Goal: Task Accomplishment & Management: Complete application form

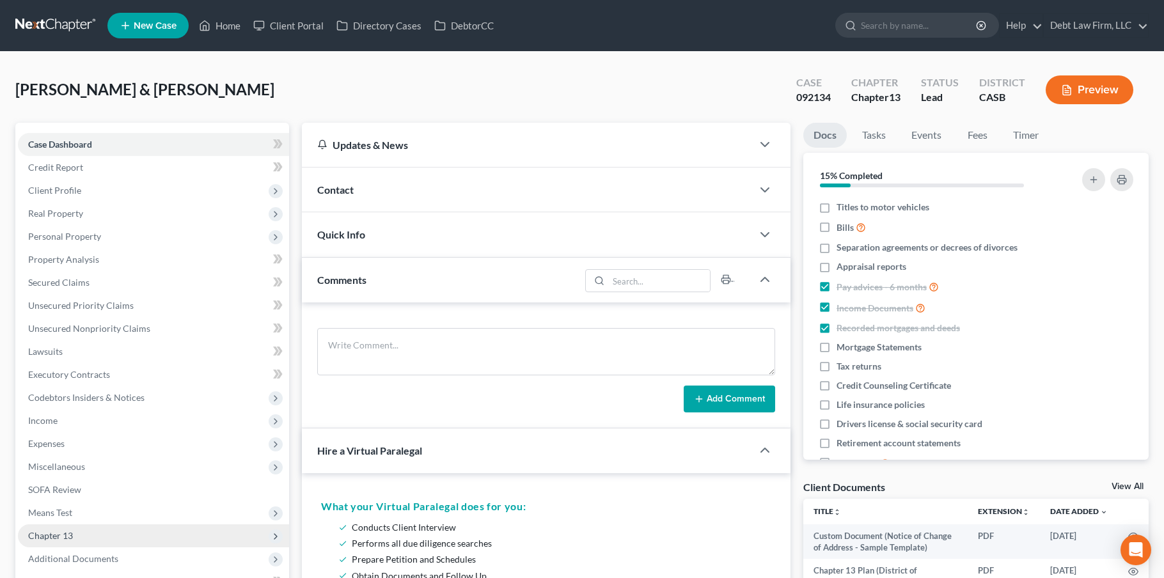
click at [104, 541] on span "Chapter 13" at bounding box center [153, 536] width 271 height 23
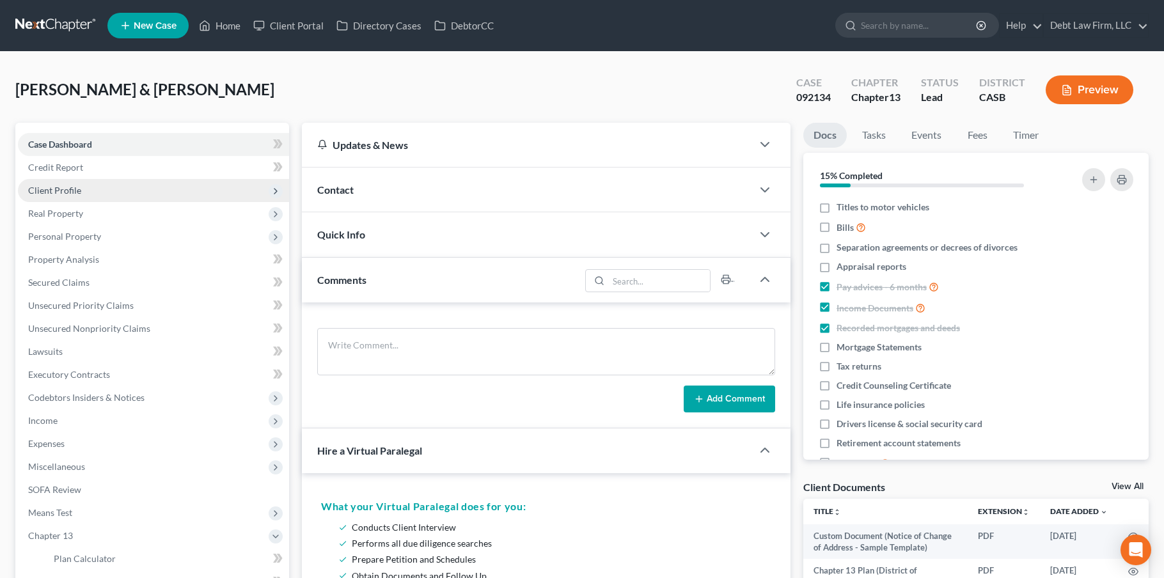
click at [79, 187] on span "Client Profile" at bounding box center [54, 190] width 53 height 11
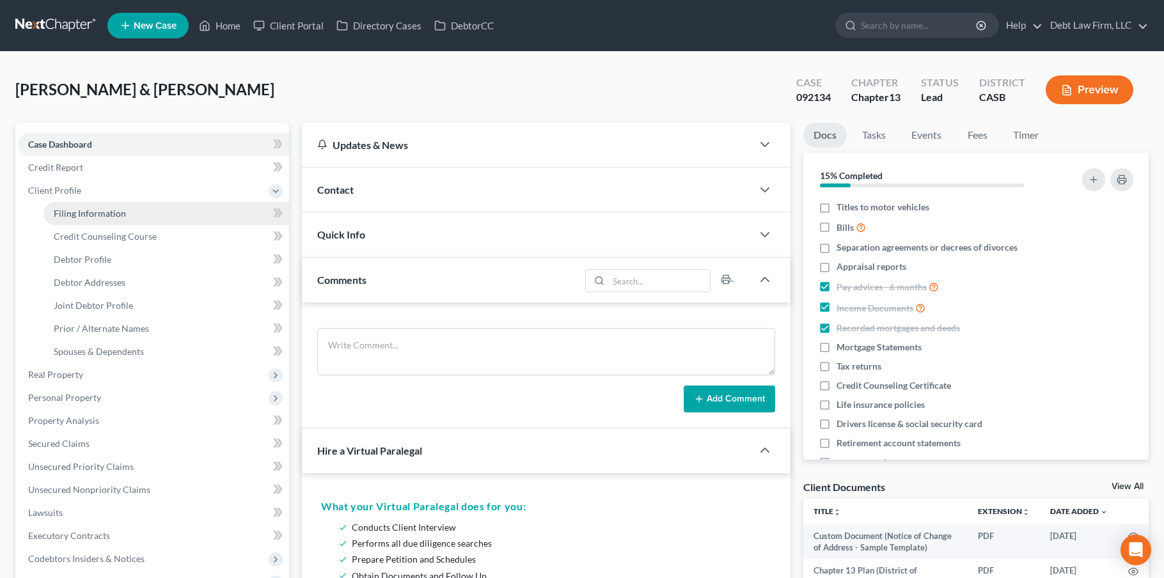
click at [152, 212] on link "Filing Information" at bounding box center [167, 213] width 246 height 23
select select "1"
select select "3"
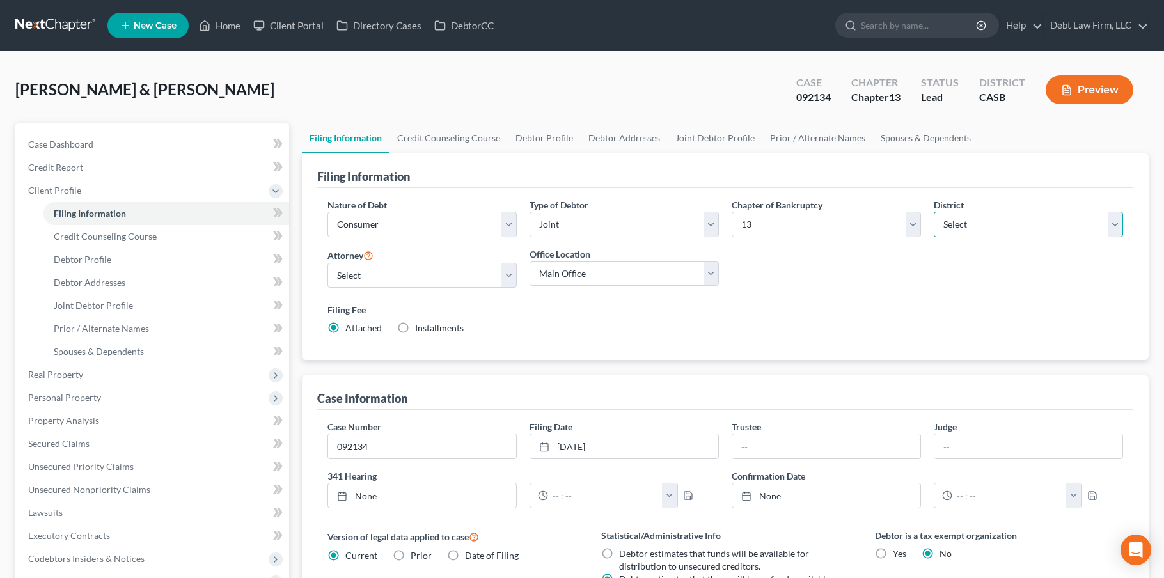
click at [995, 218] on select "Select [US_STATE] - [GEOGRAPHIC_DATA] [US_STATE] - [GEOGRAPHIC_DATA][US_STATE] …" at bounding box center [1028, 225] width 189 height 26
select select "49"
click at [934, 212] on select "Select [US_STATE] - [GEOGRAPHIC_DATA] [US_STATE] - [GEOGRAPHIC_DATA][US_STATE] …" at bounding box center [1028, 225] width 189 height 26
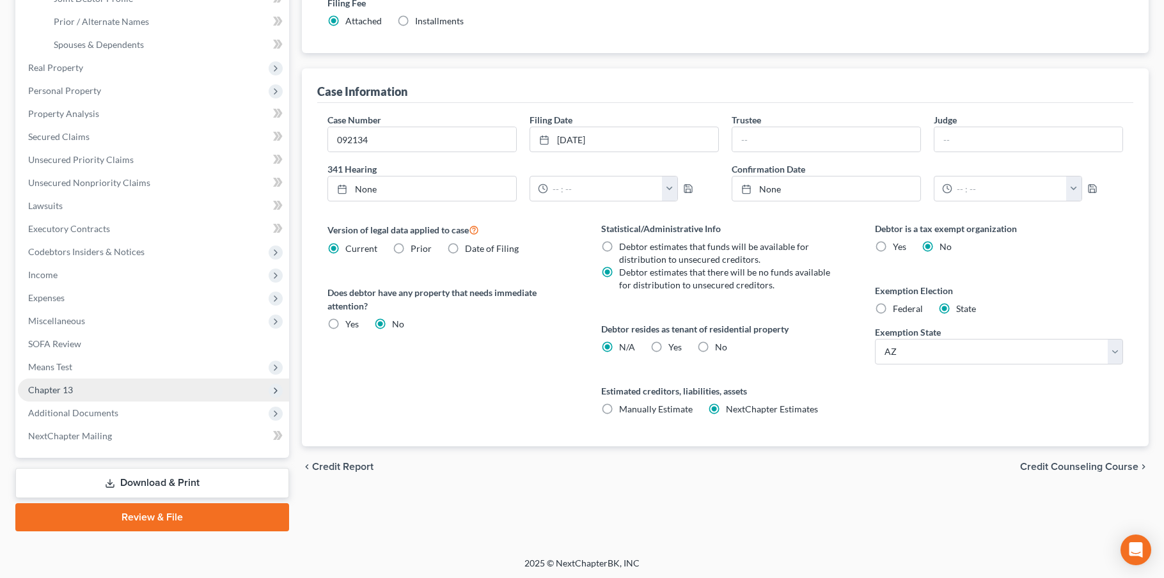
click at [163, 381] on span "Chapter 13" at bounding box center [153, 390] width 271 height 23
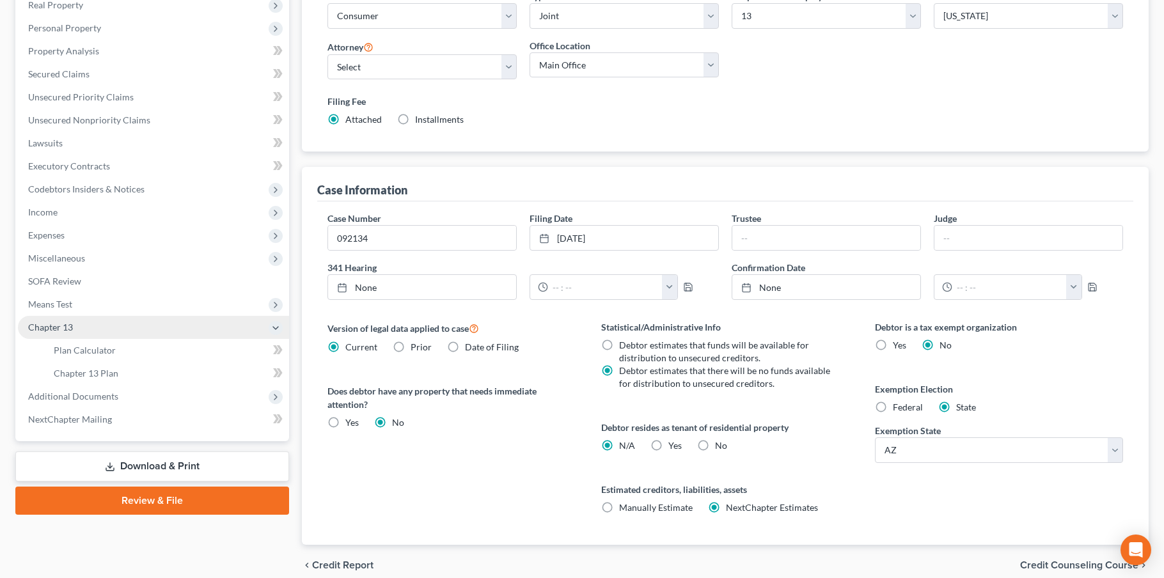
scroll to position [203, 0]
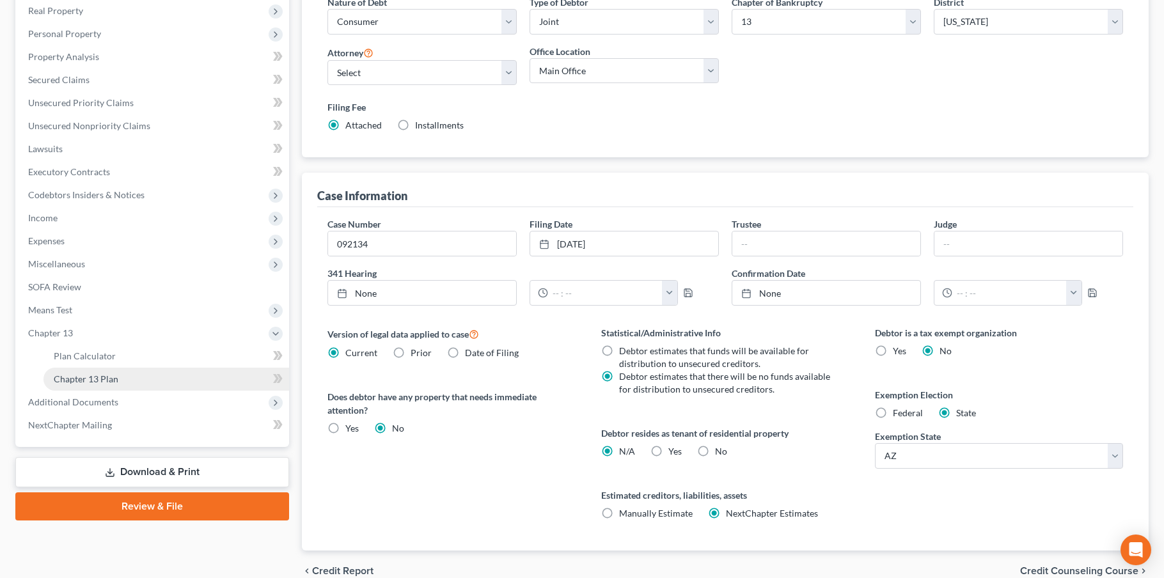
click at [164, 375] on link "Chapter 13 Plan" at bounding box center [167, 379] width 246 height 23
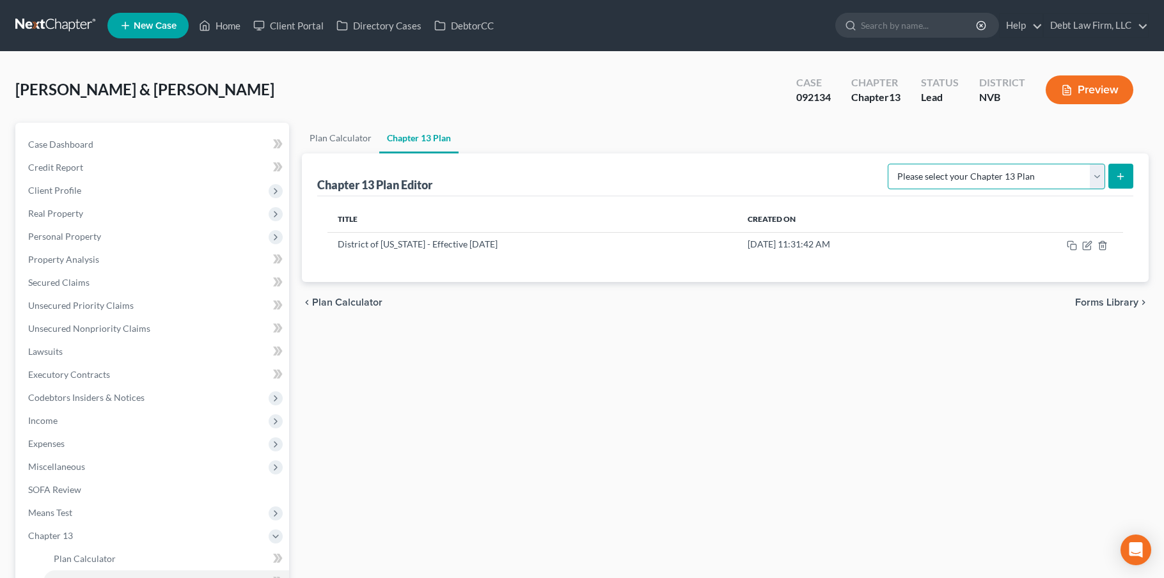
click at [1091, 175] on select "Please select your Chapter 13 Plan National Form Plan - Official Form 113 [US_S…" at bounding box center [997, 177] width 218 height 26
select select "1"
click at [890, 164] on select "Please select your Chapter 13 Plan National Form Plan - Official Form 113 [US_S…" at bounding box center [997, 177] width 218 height 26
click at [1121, 178] on line "submit" at bounding box center [1121, 176] width 0 height 6
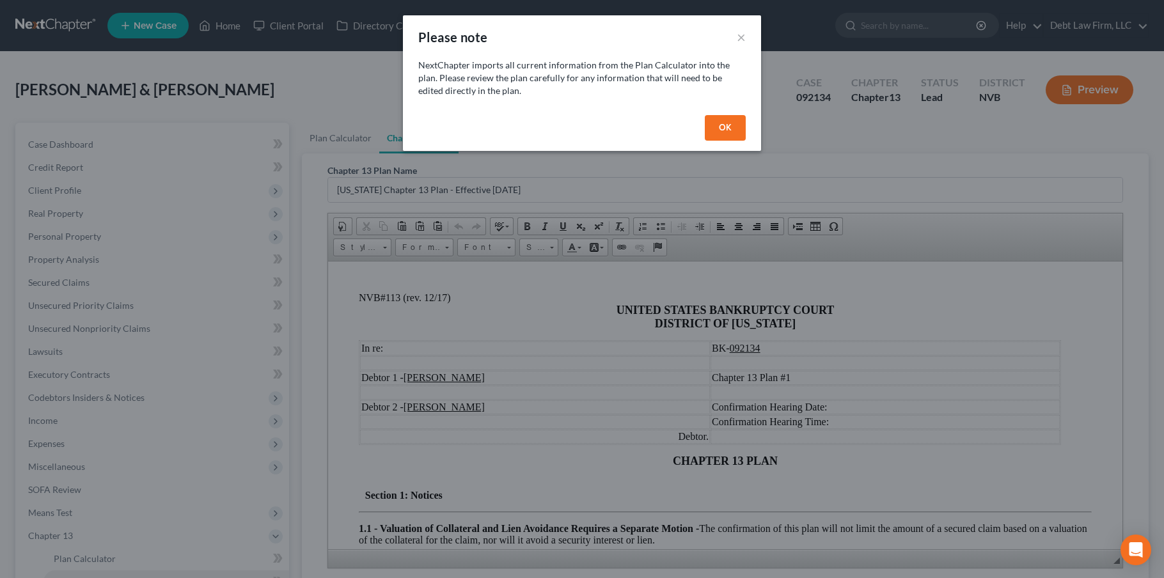
click at [722, 138] on button "OK" at bounding box center [725, 128] width 41 height 26
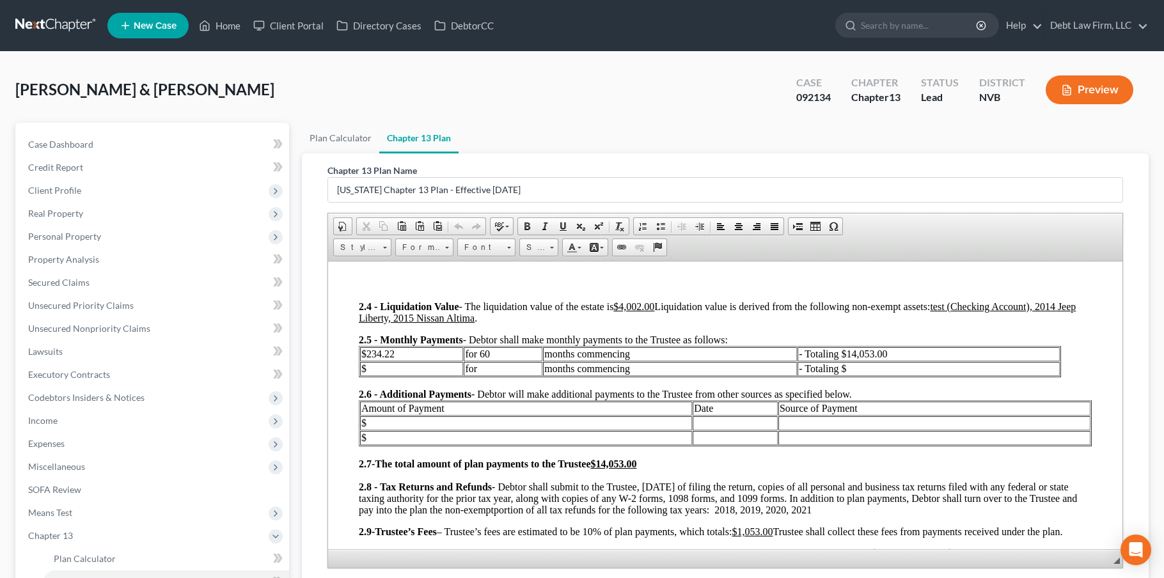
scroll to position [500, 0]
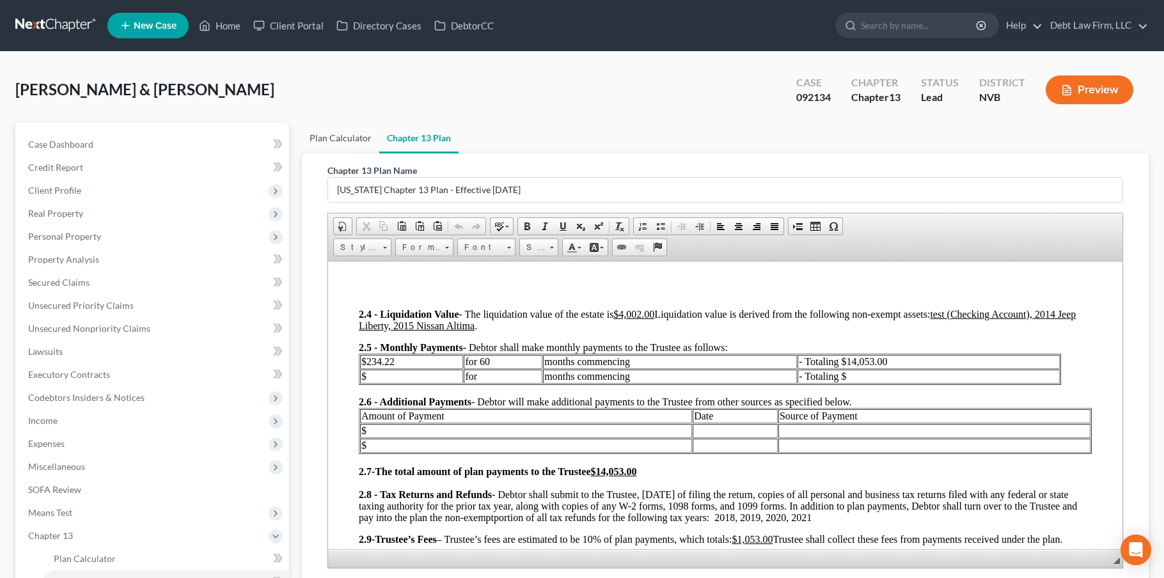
click at [344, 133] on link "Plan Calculator" at bounding box center [340, 138] width 77 height 31
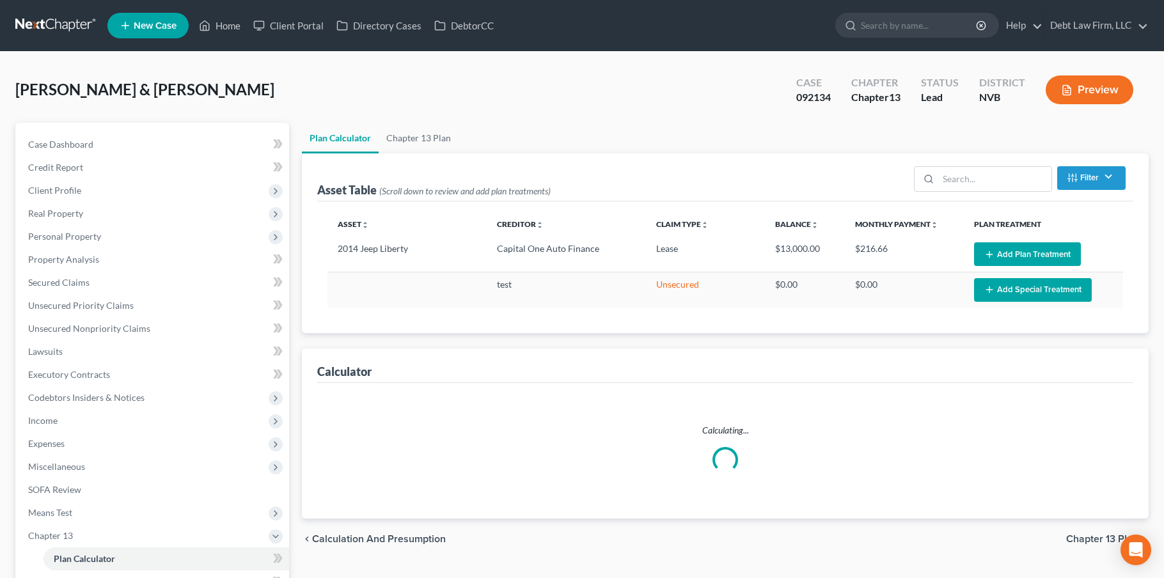
select select "59"
